Goal: Transaction & Acquisition: Obtain resource

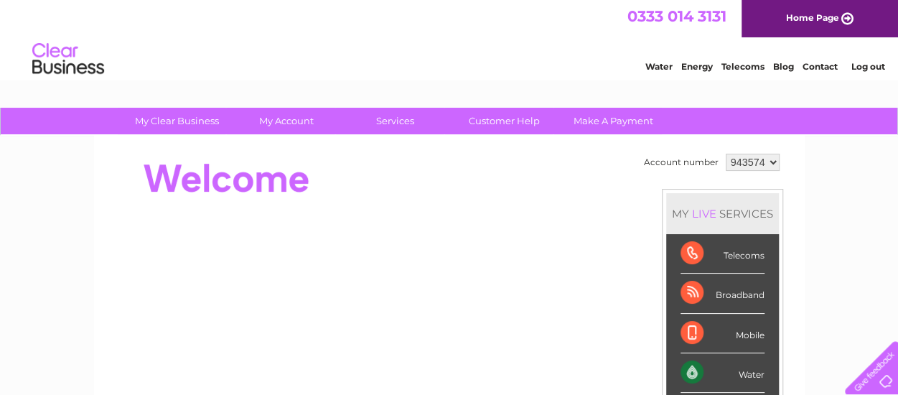
click at [771, 159] on select "943574 943576" at bounding box center [753, 162] width 54 height 17
select select "943576"
click at [726, 154] on select "943574 943576" at bounding box center [753, 162] width 54 height 17
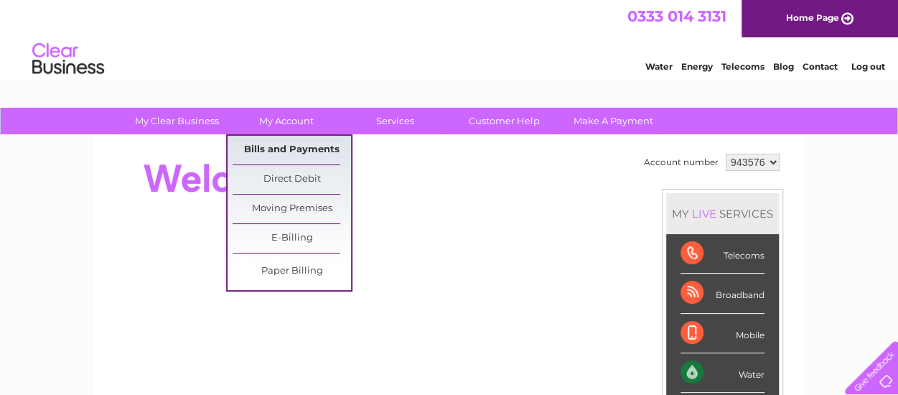
click at [273, 146] on link "Bills and Payments" at bounding box center [292, 150] width 118 height 29
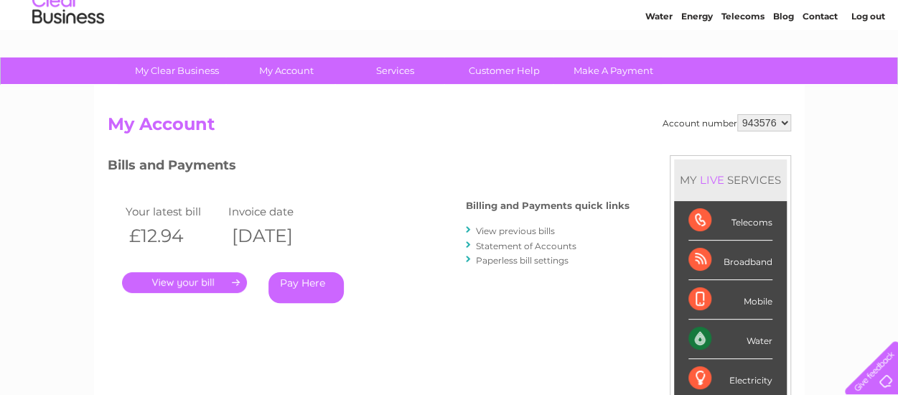
scroll to position [72, 0]
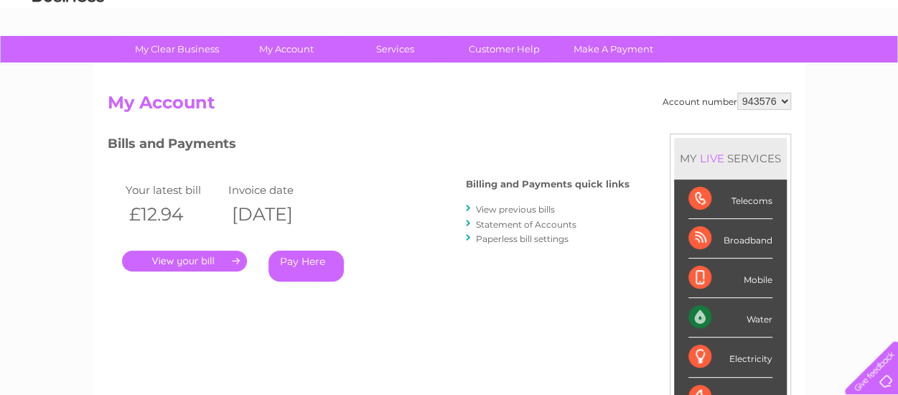
click at [524, 210] on link "View previous bills" at bounding box center [515, 209] width 79 height 11
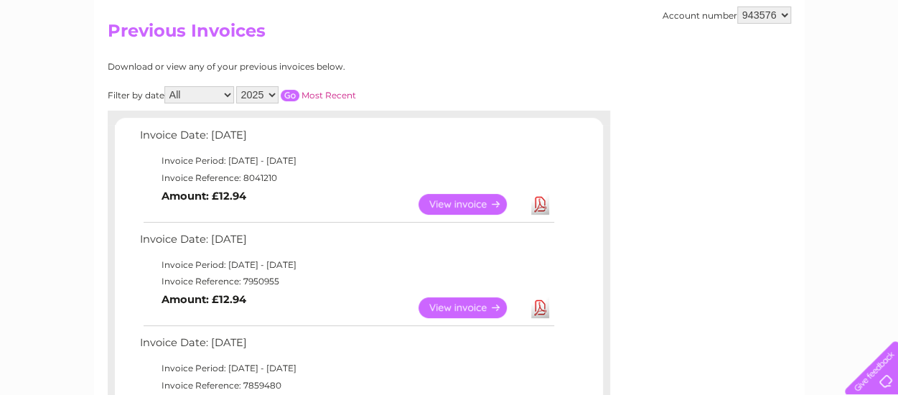
scroll to position [215, 0]
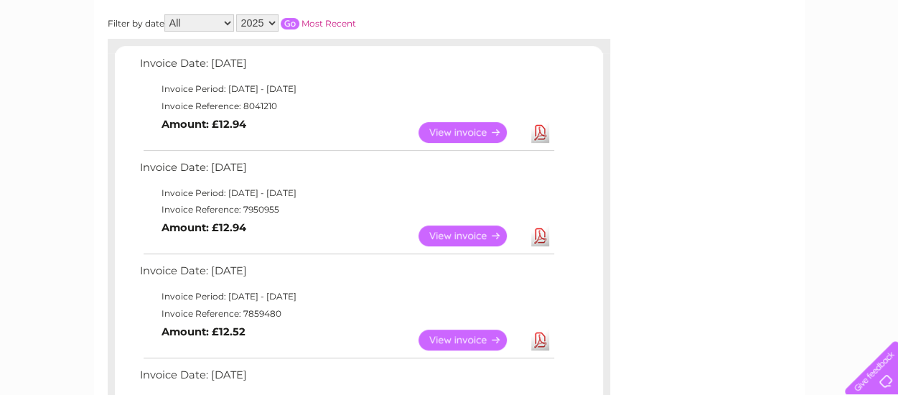
click at [475, 337] on link "View" at bounding box center [472, 340] width 106 height 21
click at [467, 230] on link "View" at bounding box center [472, 235] width 106 height 21
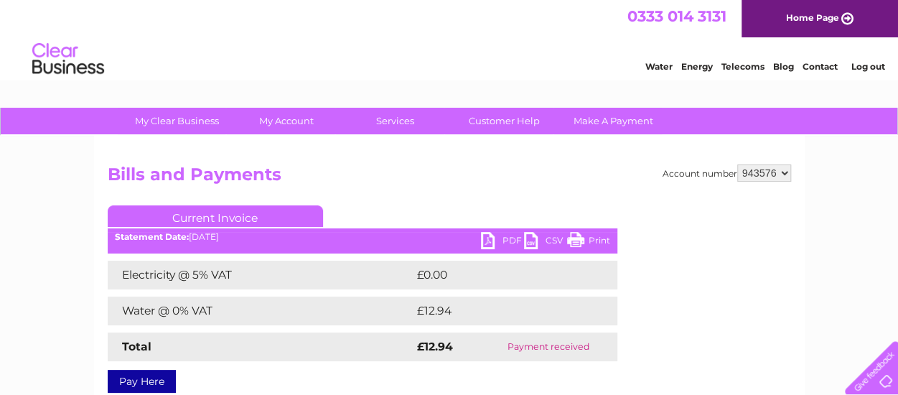
click at [785, 174] on select "943574 943576" at bounding box center [764, 172] width 54 height 17
select select "943574"
click at [737, 164] on select "943574 943576" at bounding box center [764, 172] width 54 height 17
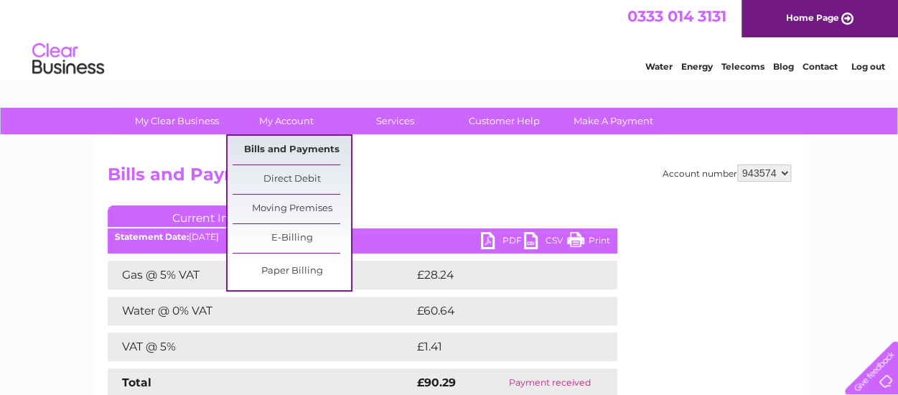
click at [299, 144] on link "Bills and Payments" at bounding box center [292, 150] width 118 height 29
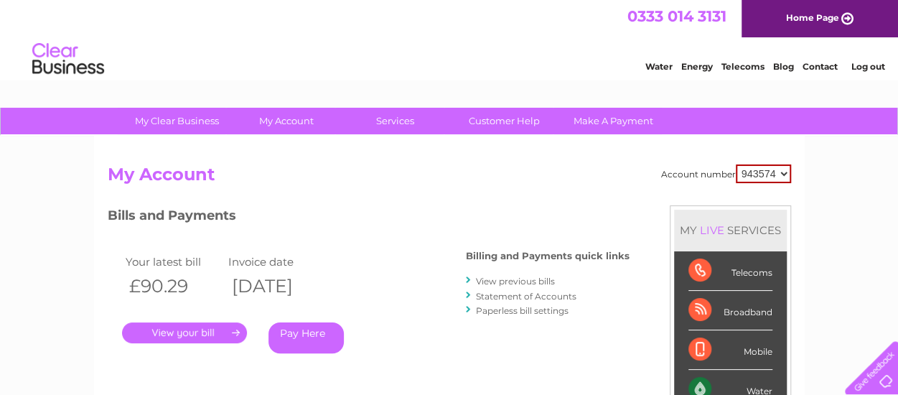
click at [526, 280] on link "View previous bills" at bounding box center [515, 281] width 79 height 11
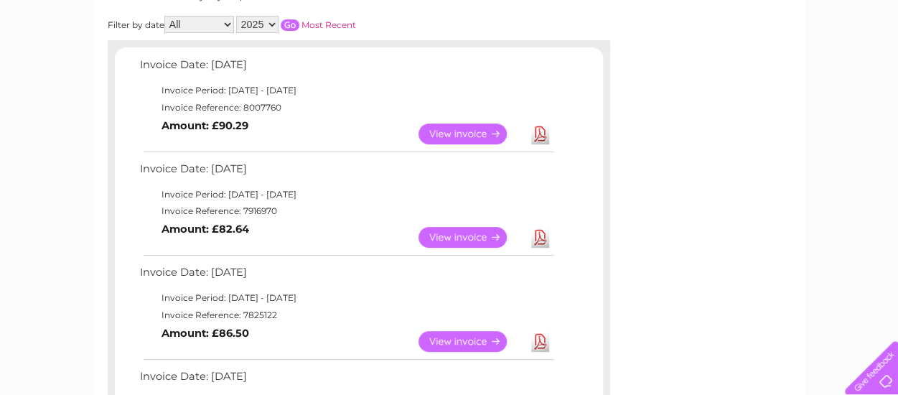
scroll to position [215, 0]
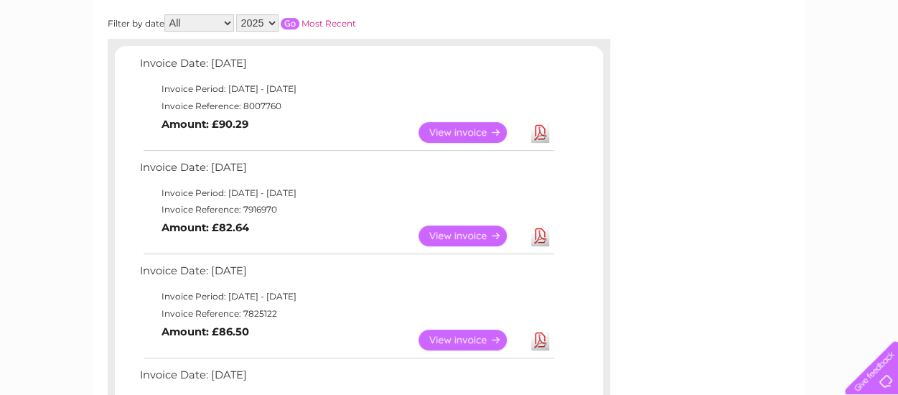
click at [477, 126] on link "View" at bounding box center [472, 132] width 106 height 21
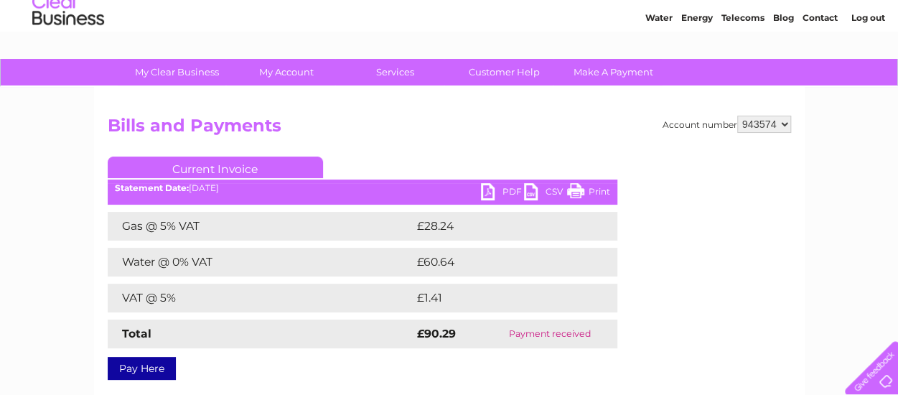
scroll to position [72, 0]
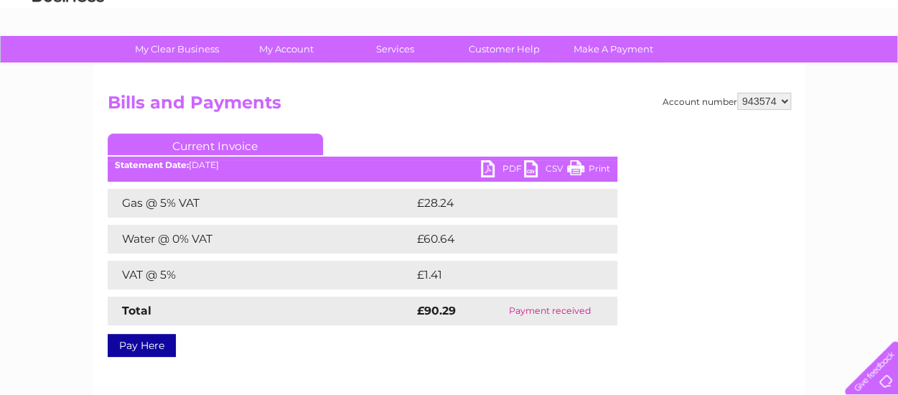
click at [500, 168] on link "PDF" at bounding box center [502, 170] width 43 height 21
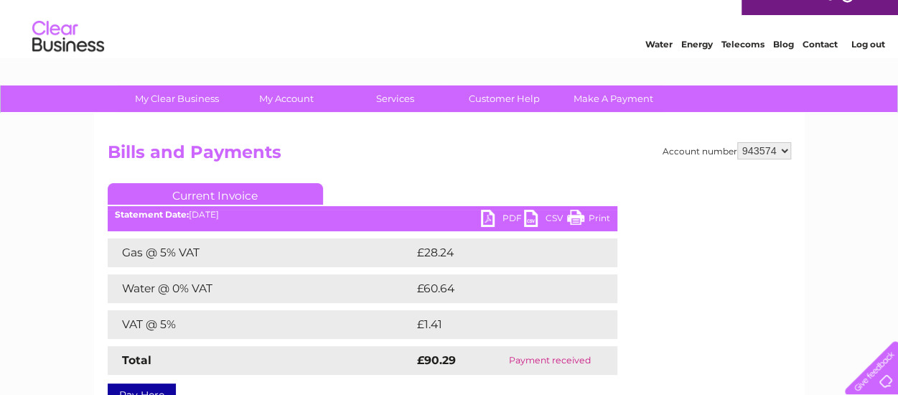
scroll to position [0, 0]
